Goal: Task Accomplishment & Management: Use online tool/utility

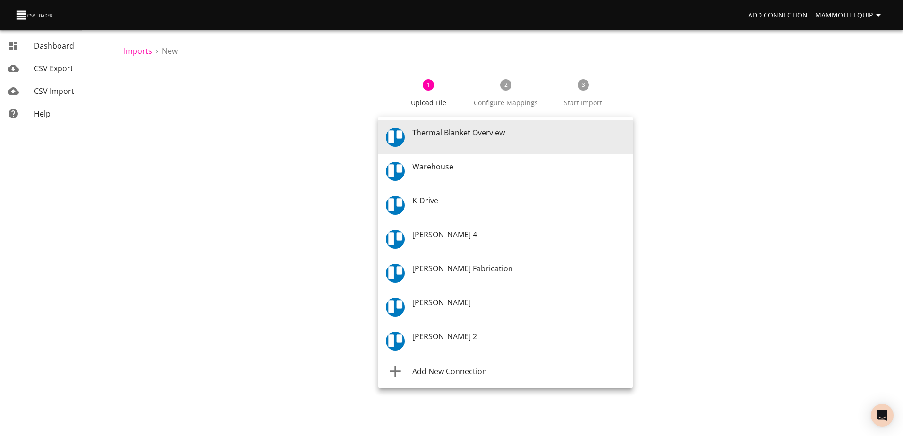
click at [626, 135] on body "Add Connection Mammoth Equip Dashboard CSV Export CSV Import Help Imports › New…" at bounding box center [451, 218] width 903 height 436
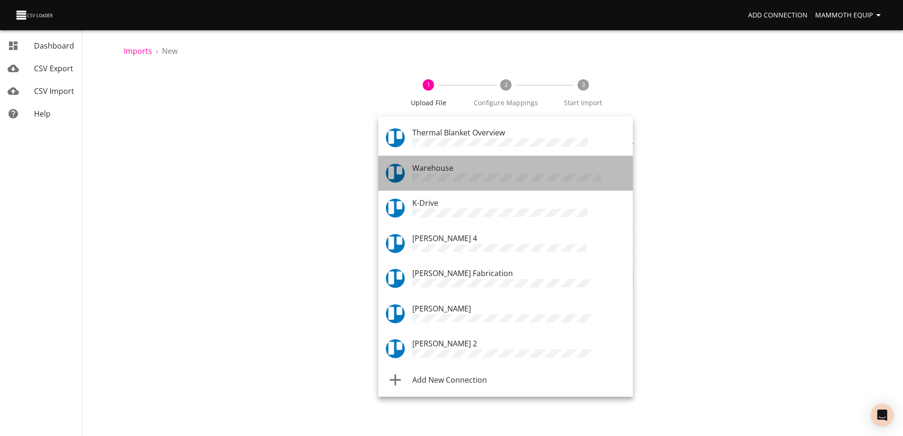
click at [499, 169] on div "Warehouse" at bounding box center [518, 173] width 213 height 22
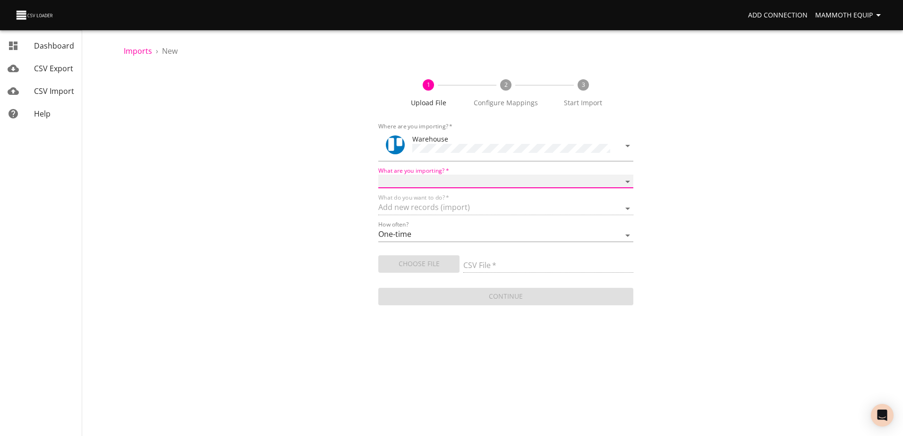
drag, startPoint x: 626, startPoint y: 177, endPoint x: 600, endPoint y: 181, distance: 27.2
click at [626, 177] on select "Boards Cards Checkitems Checklists" at bounding box center [505, 182] width 254 height 14
select select "cards"
click at [378, 175] on select "Boards Cards Checkitems Checklists" at bounding box center [505, 182] width 254 height 14
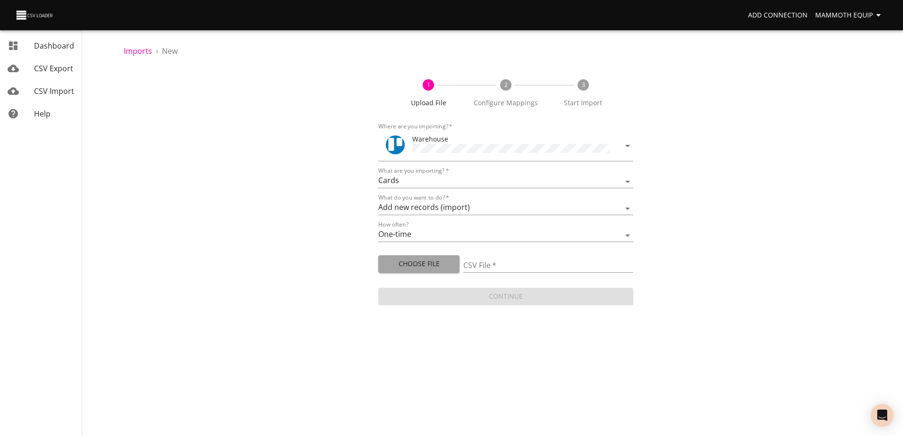
click at [409, 263] on span "Choose File" at bounding box center [419, 264] width 66 height 12
type input "Import1.xlsx"
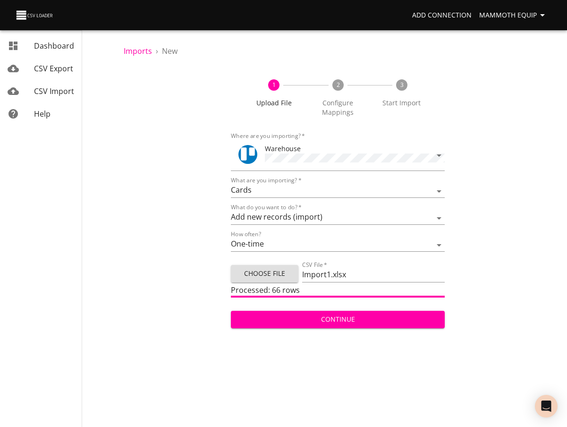
click at [313, 321] on span "Continue" at bounding box center [337, 319] width 199 height 12
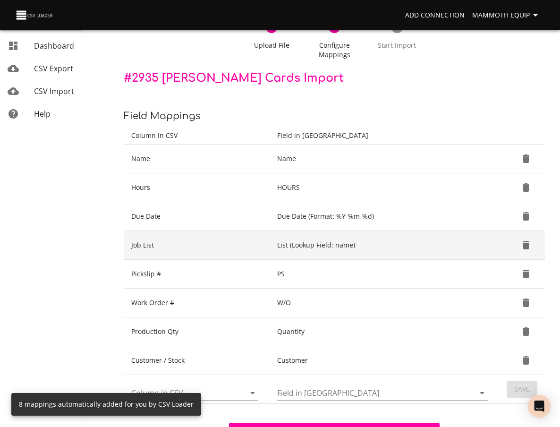
scroll to position [118, 0]
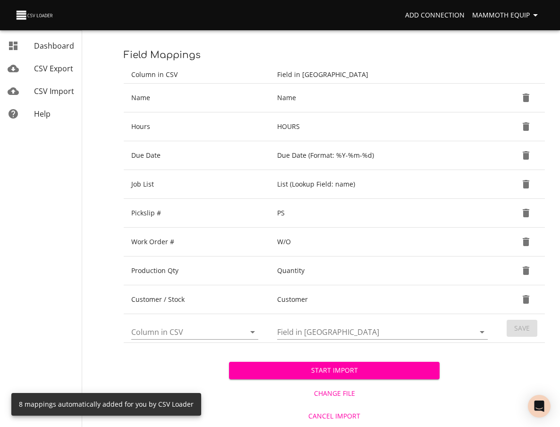
drag, startPoint x: 292, startPoint y: 374, endPoint x: 302, endPoint y: 369, distance: 10.6
click at [292, 374] on span "Start Import" at bounding box center [334, 370] width 195 height 12
